Goal: Find specific page/section: Find specific page/section

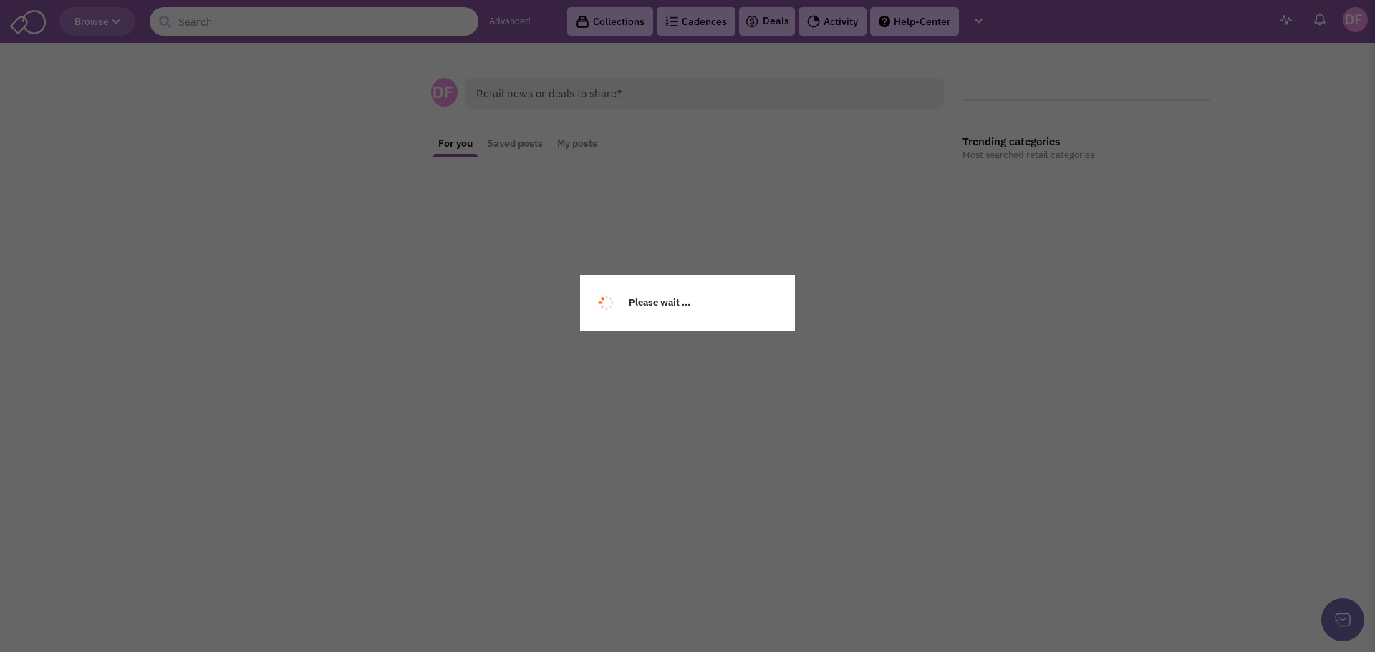
click at [213, 20] on input "text" at bounding box center [314, 21] width 329 height 29
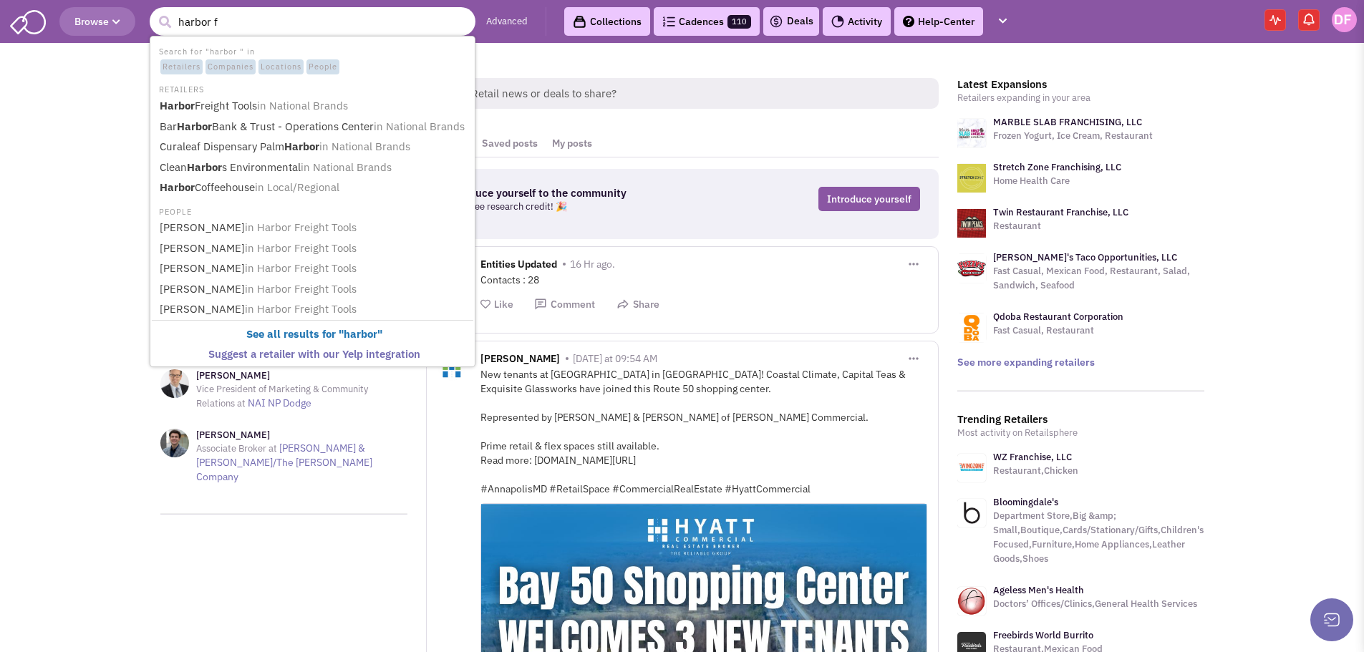
type input "harbor fr"
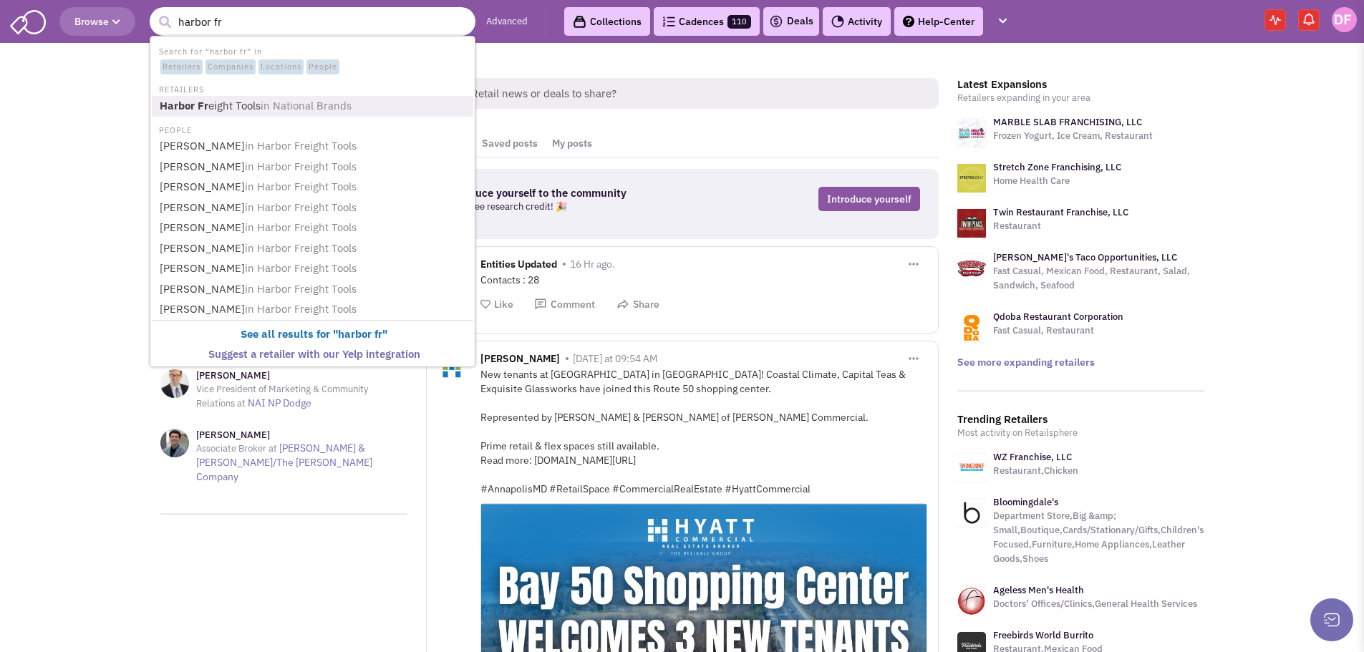
click at [214, 102] on link "Harbor Fr eight Tools in National Brands" at bounding box center [313, 106] width 317 height 19
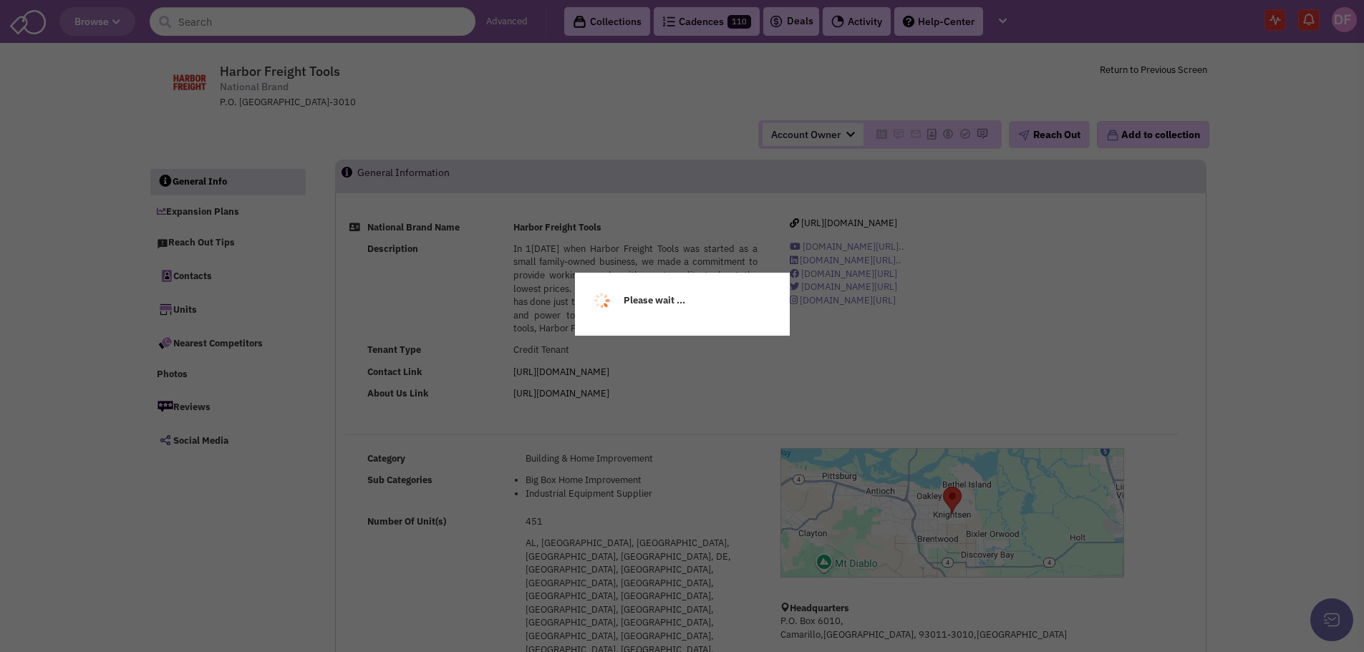
select select
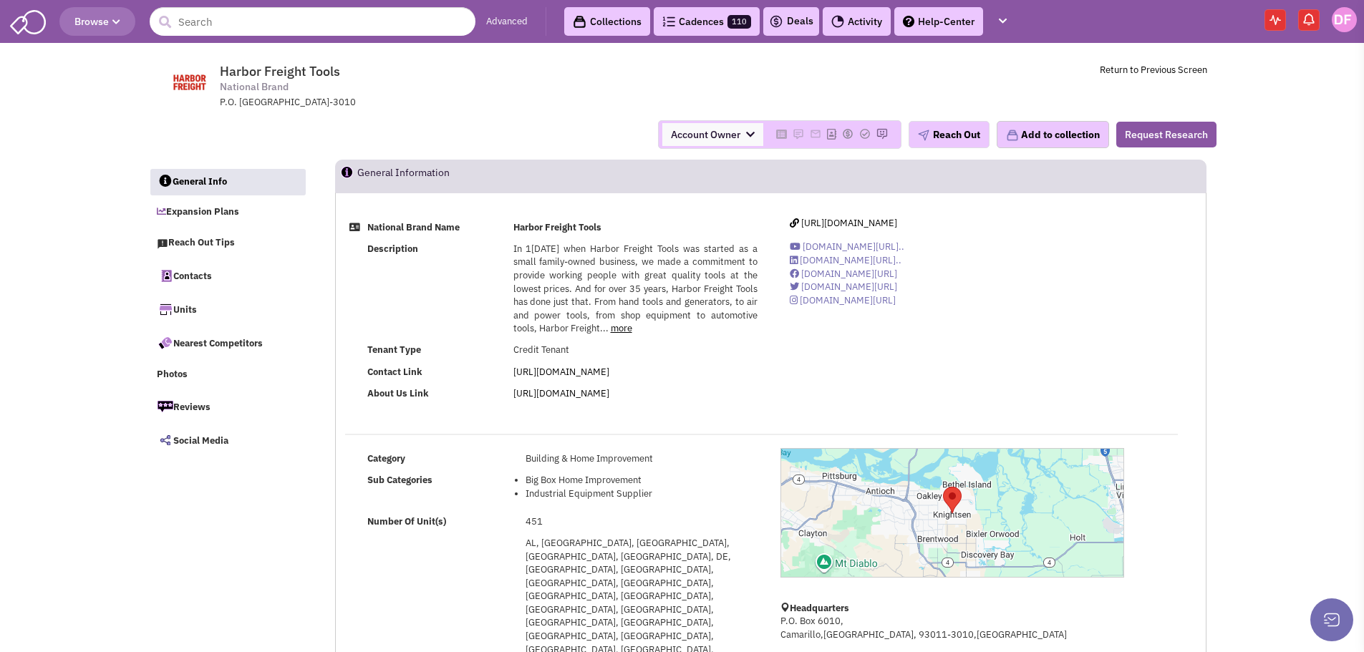
select select
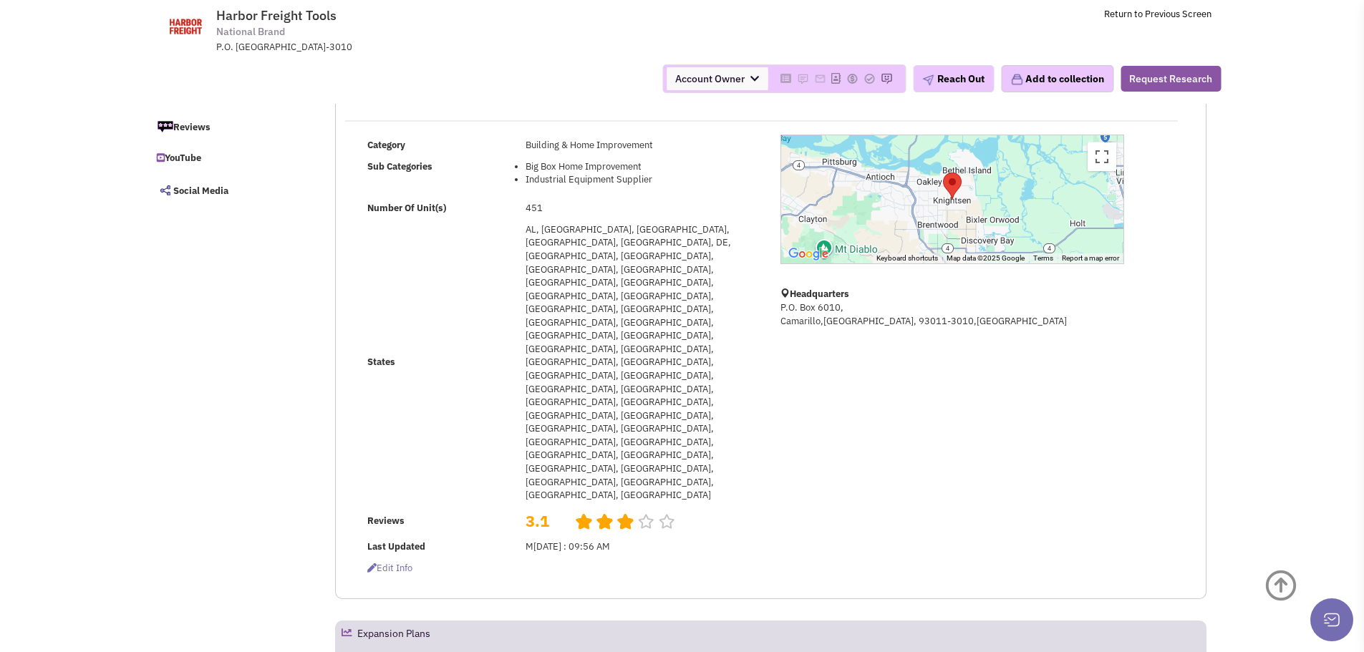
scroll to position [215, 0]
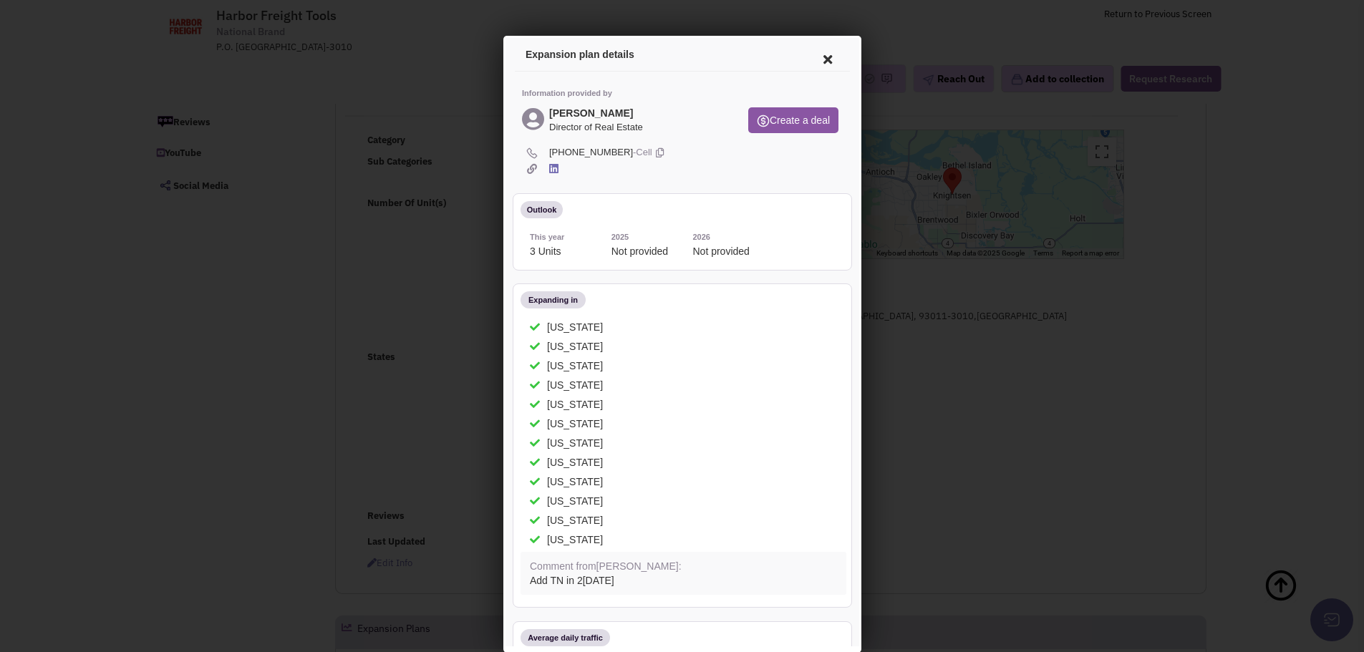
scroll to position [0, 0]
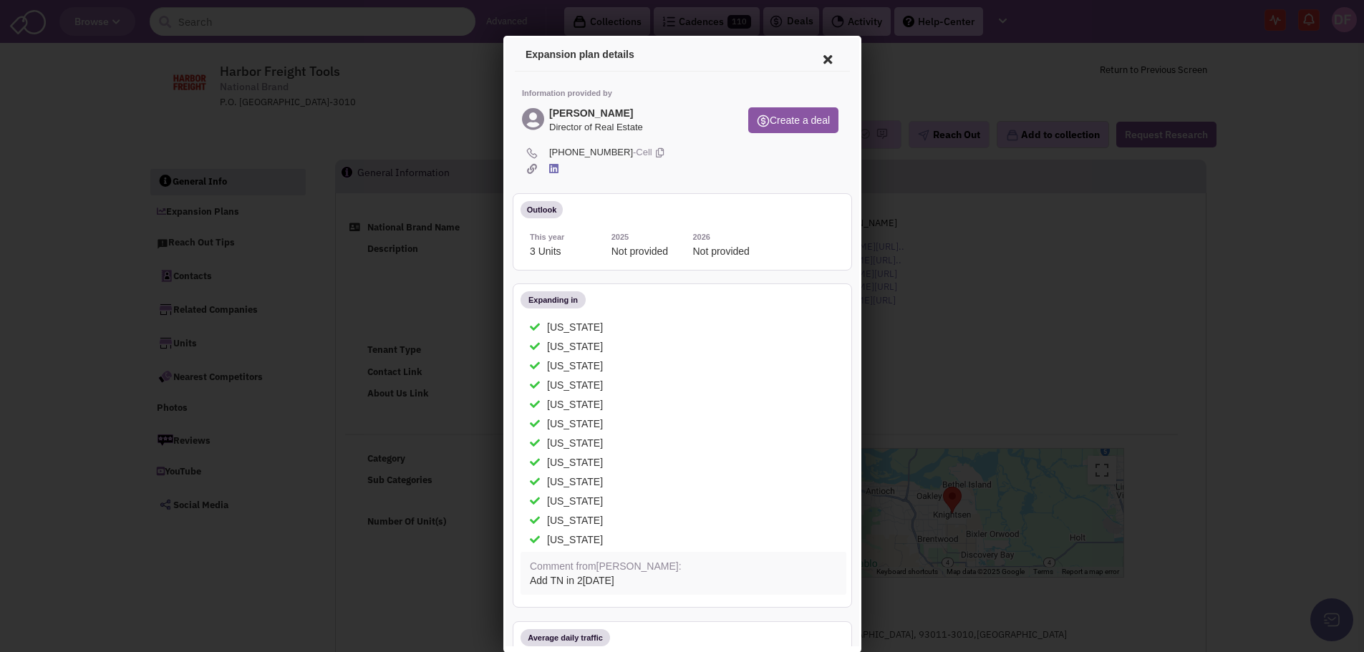
click at [815, 54] on icon at bounding box center [825, 57] width 30 height 34
